Goal: Complete application form

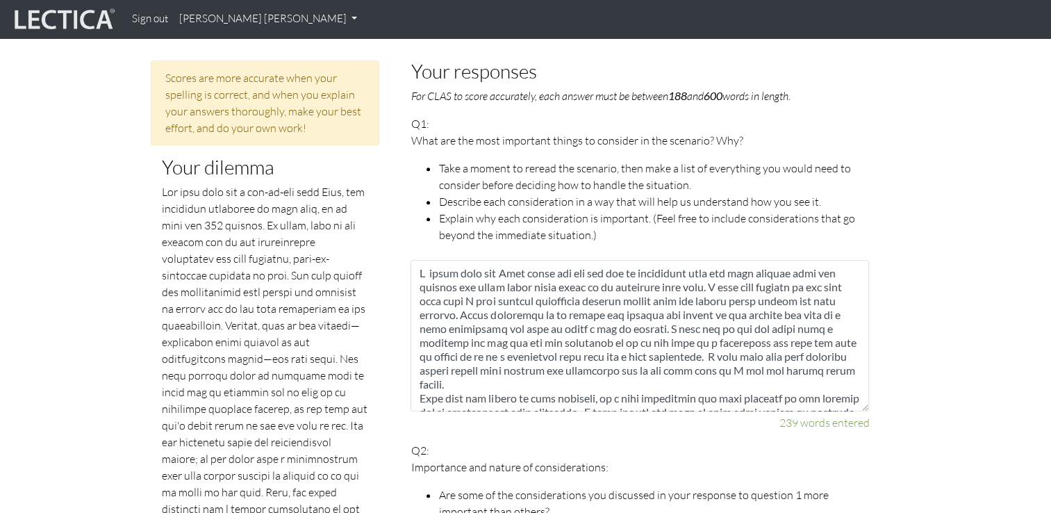
scroll to position [558, 0]
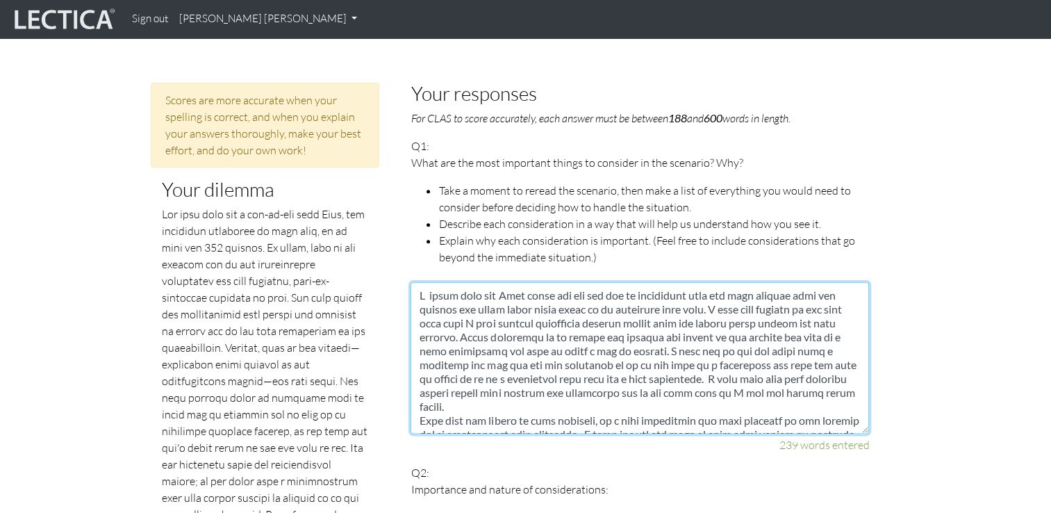
click at [456, 293] on textarea at bounding box center [639, 357] width 458 height 151
click at [542, 288] on textarea at bounding box center [639, 357] width 458 height 151
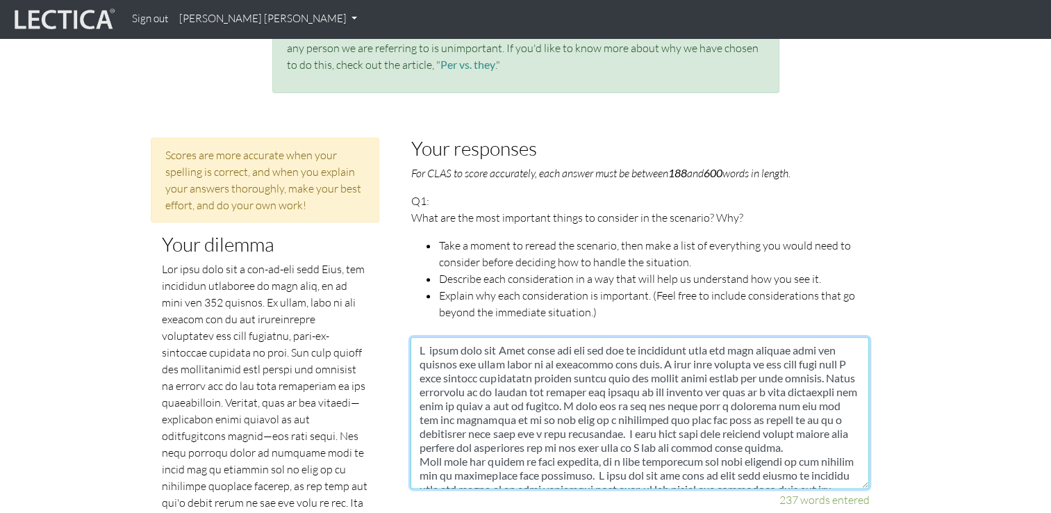
scroll to position [503, 0]
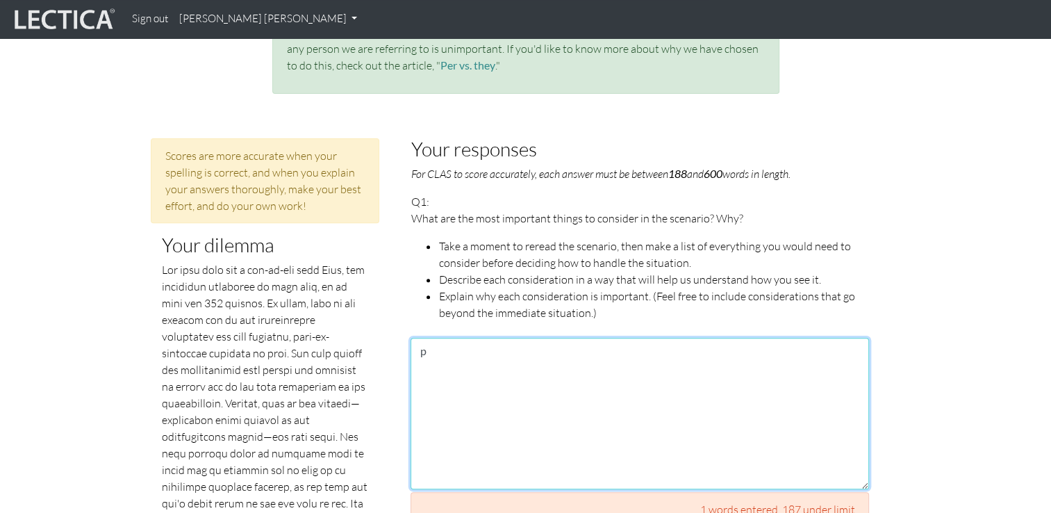
drag, startPoint x: 424, startPoint y: 347, endPoint x: 451, endPoint y: 259, distance: 91.8
click at [451, 259] on div "Q1: What are the most important things to consider in the scenario? Why? Take a…" at bounding box center [639, 359] width 458 height 333
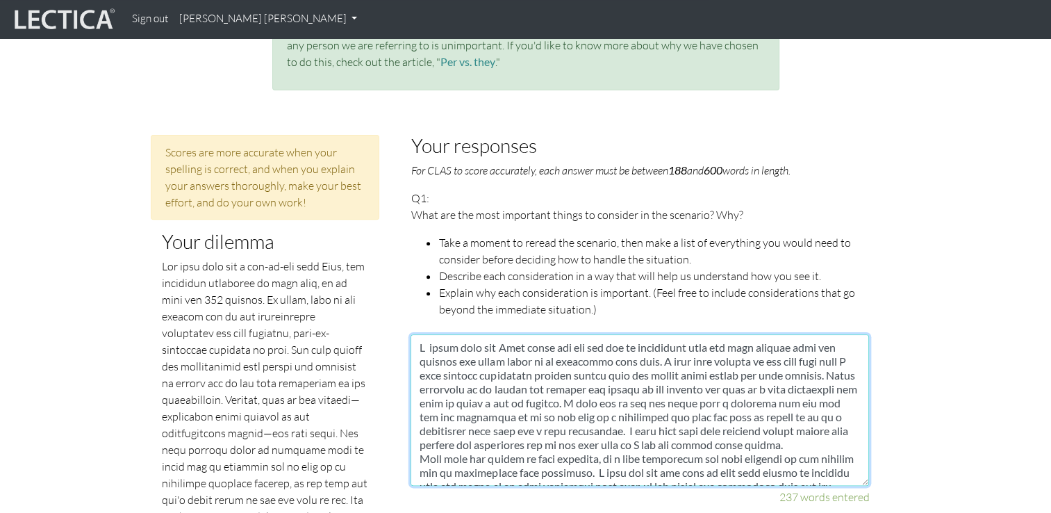
type textarea "I would talk too [PERSON_NAME] again and let him now my experience from the las…"
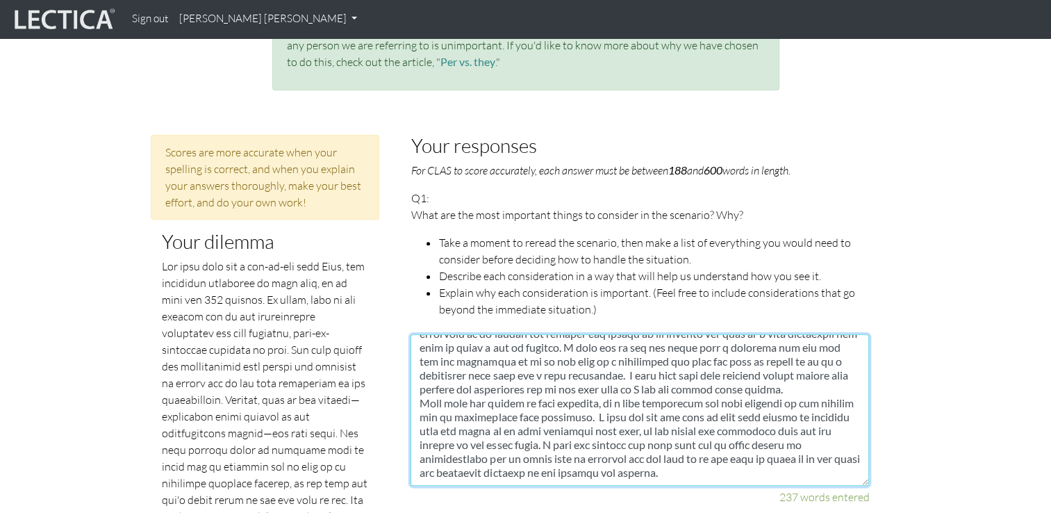
scroll to position [0, 0]
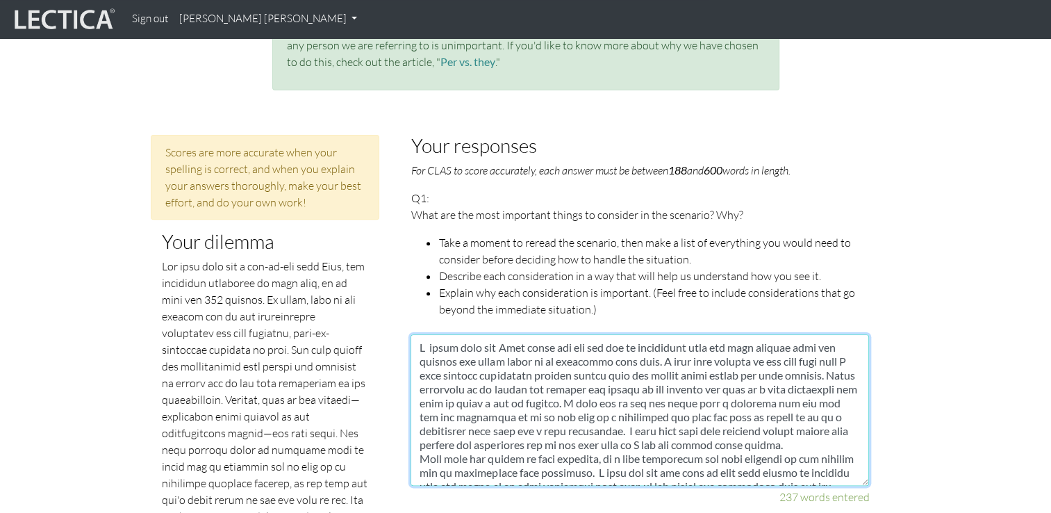
drag, startPoint x: 724, startPoint y: 462, endPoint x: 398, endPoint y: 311, distance: 358.9
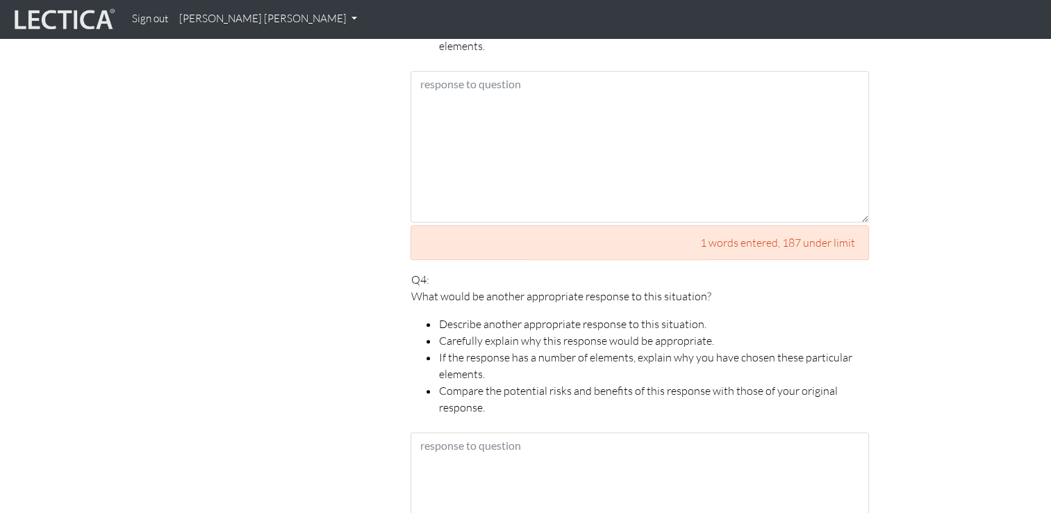
scroll to position [1522, 0]
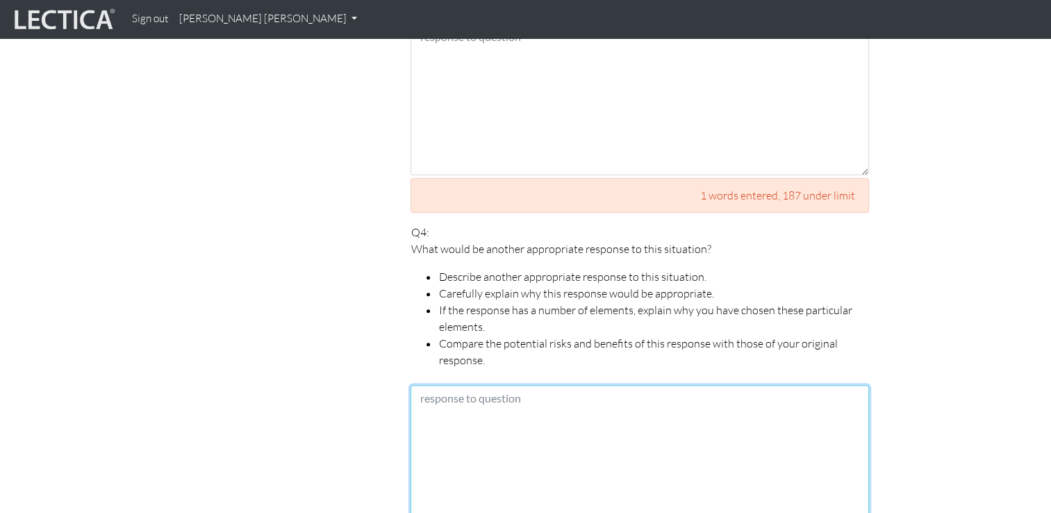
click at [444, 385] on textarea at bounding box center [639, 460] width 458 height 151
paste textarea "I would talk too [PERSON_NAME] again and let him now my experience from the las…"
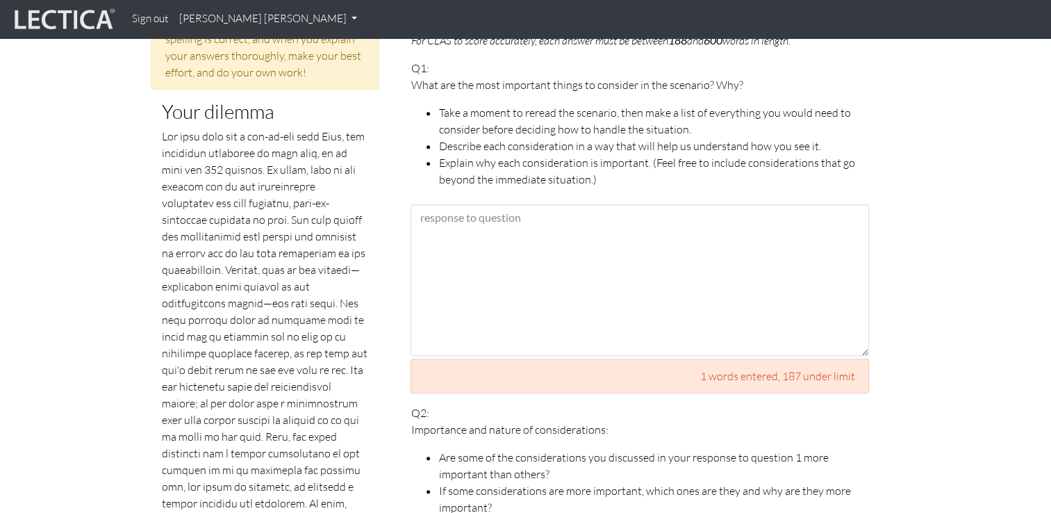
scroll to position [637, 0]
type textarea "I would talk too [PERSON_NAME] again and let him now my experience from the las…"
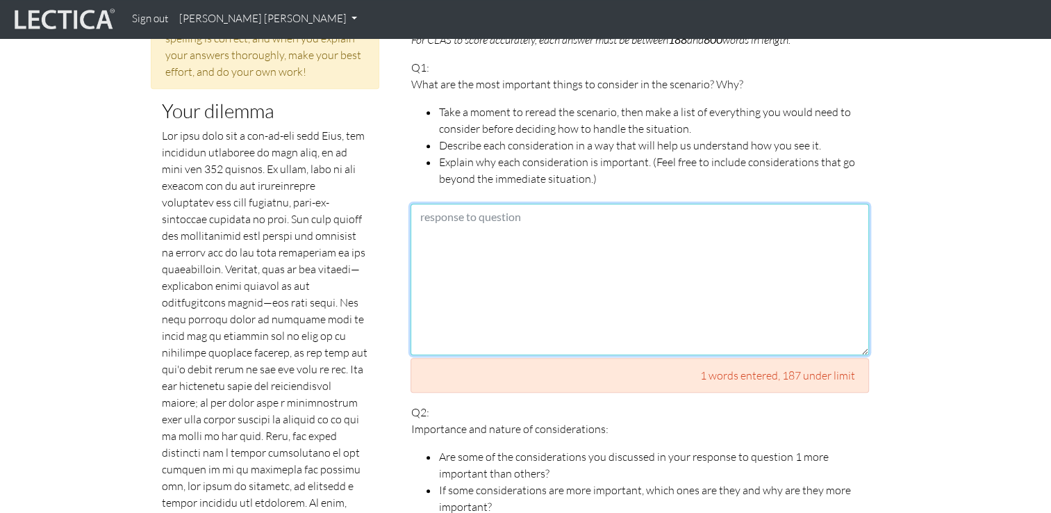
click at [802, 249] on textarea at bounding box center [639, 278] width 458 height 151
